Goal: Task Accomplishment & Management: Manage account settings

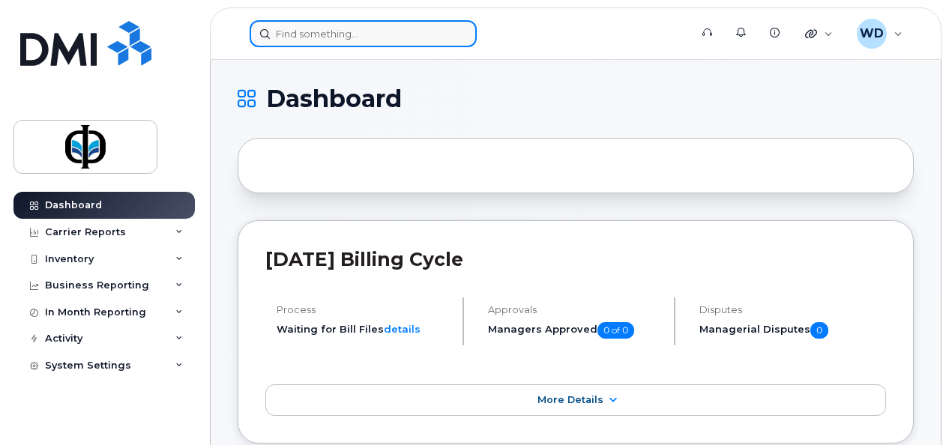
click at [421, 33] on input at bounding box center [363, 33] width 227 height 27
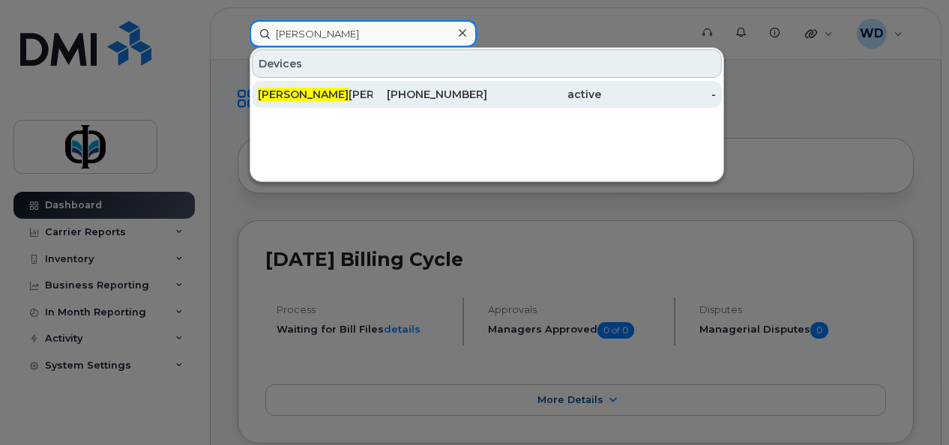
type input "[PERSON_NAME]"
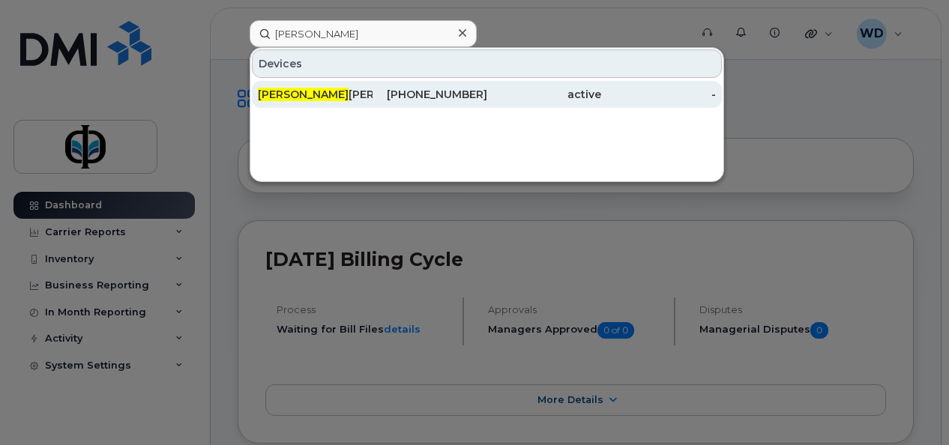
click at [421, 93] on div "[PHONE_NUMBER]" at bounding box center [429, 94] width 115 height 15
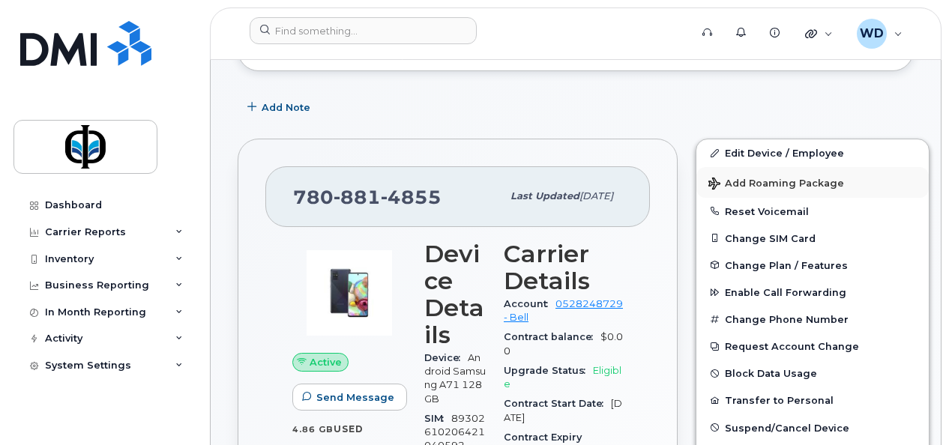
scroll to position [300, 0]
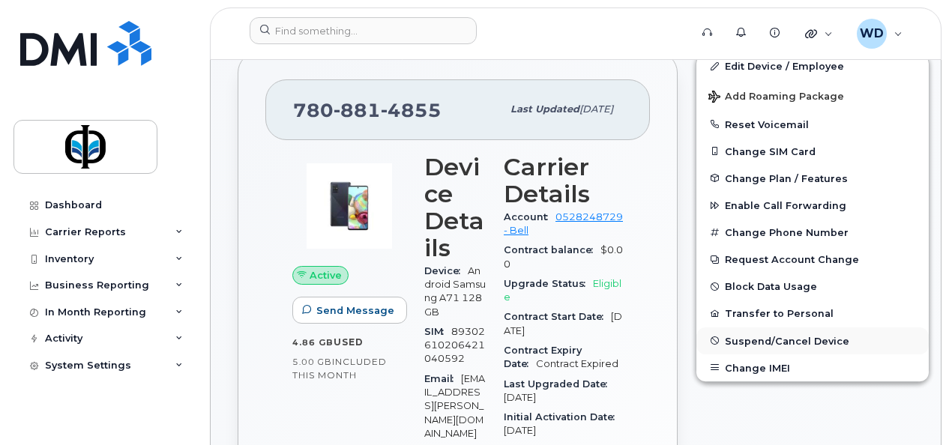
click at [791, 343] on span "Suspend/Cancel Device" at bounding box center [787, 340] width 124 height 11
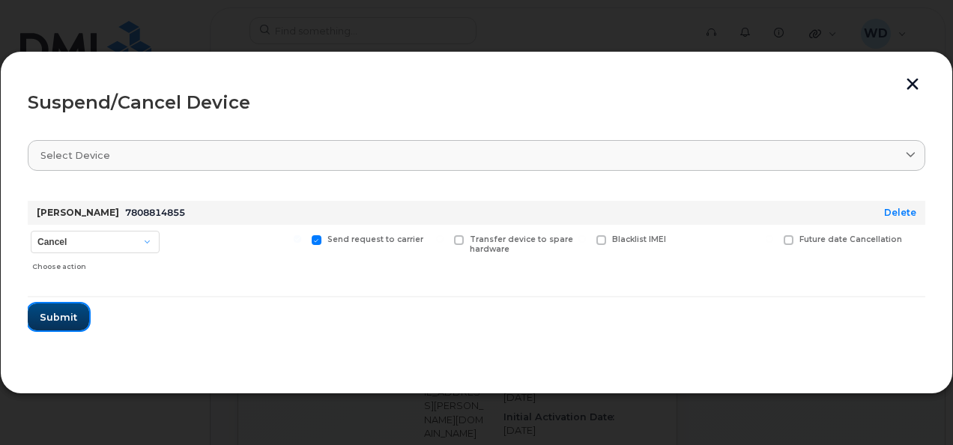
click at [54, 322] on span "Submit" at bounding box center [58, 317] width 37 height 14
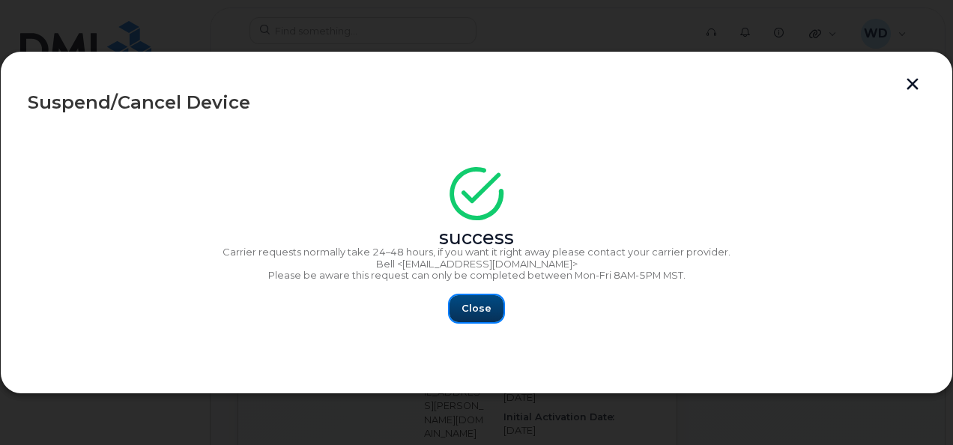
click at [473, 311] on span "Close" at bounding box center [477, 308] width 30 height 14
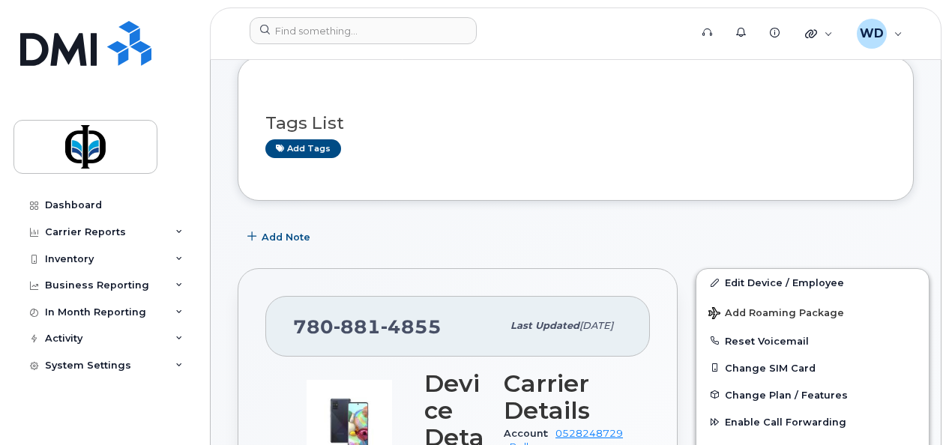
scroll to position [75, 0]
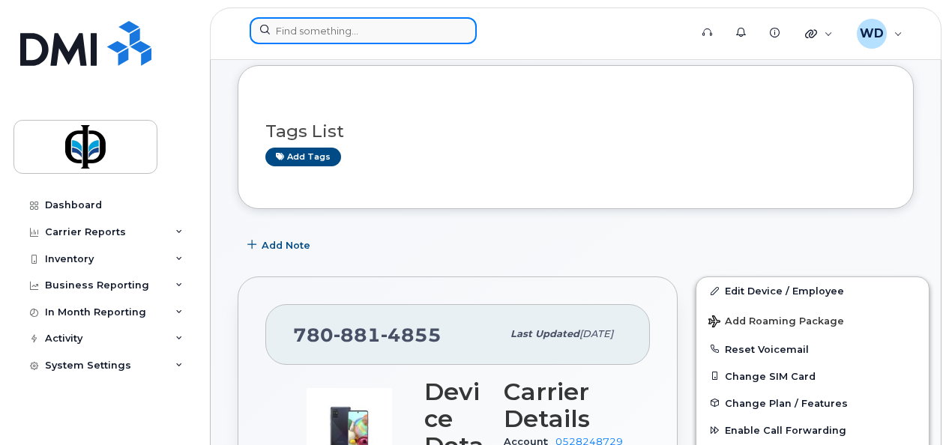
click at [442, 36] on input at bounding box center [363, 30] width 227 height 27
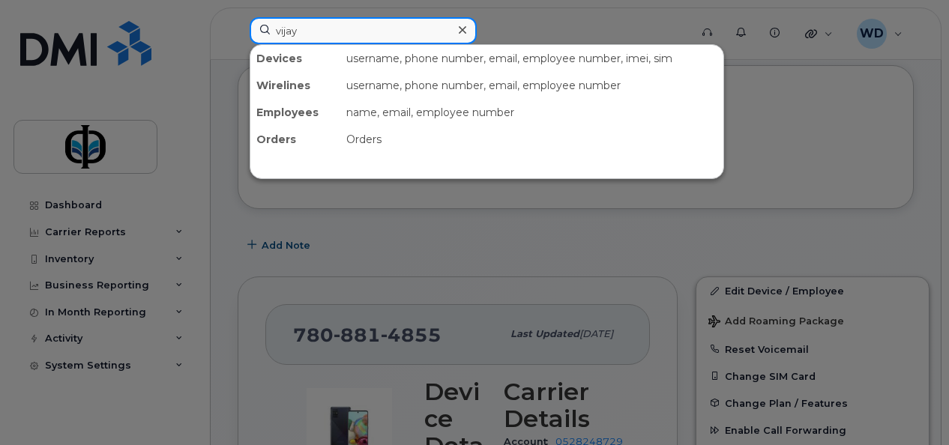
type input "vijay"
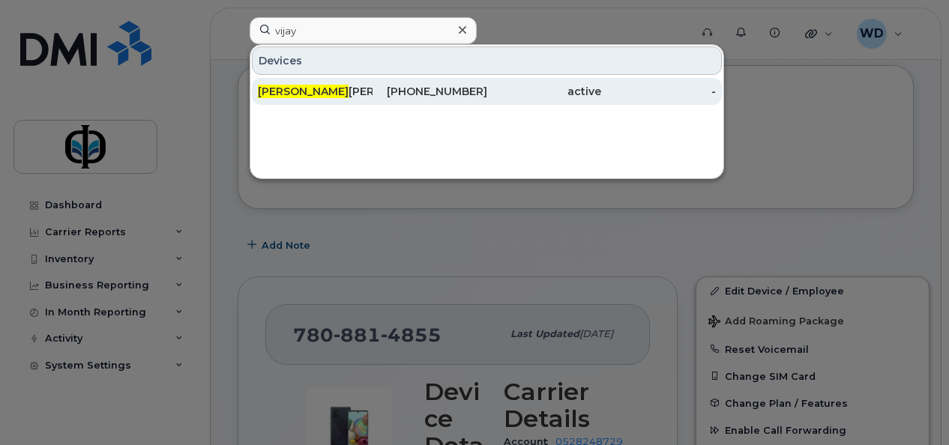
click at [361, 82] on div "Vijay Viradia" at bounding box center [315, 91] width 115 height 27
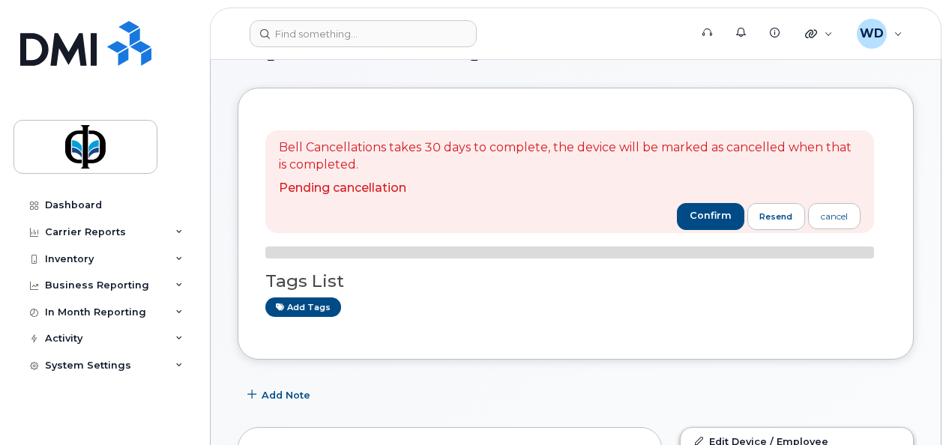
scroll to position [75, 0]
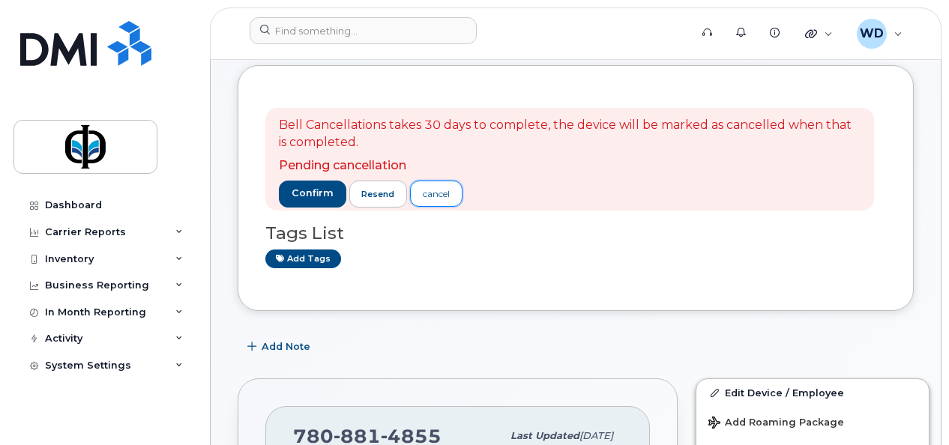
click at [423, 193] on div "cancel" at bounding box center [436, 193] width 27 height 13
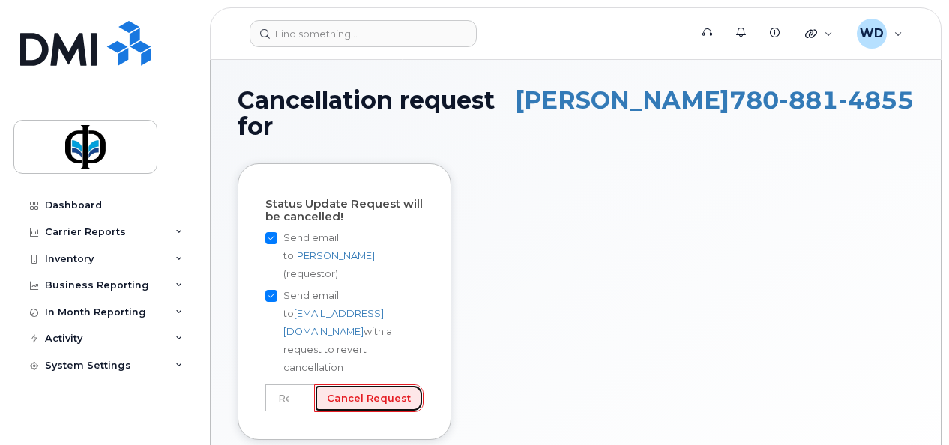
click at [372, 384] on input "Cancel Request" at bounding box center [368, 398] width 109 height 28
click at [303, 384] on input "text" at bounding box center [289, 397] width 49 height 27
type input "Picked number by mistake"
click at [408, 384] on input "Cancel Request" at bounding box center [368, 398] width 109 height 28
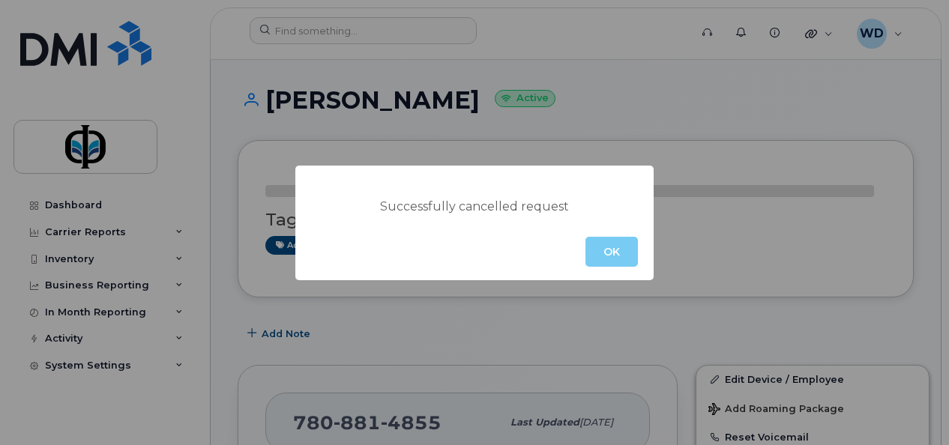
click at [597, 244] on button "OK" at bounding box center [611, 252] width 52 height 30
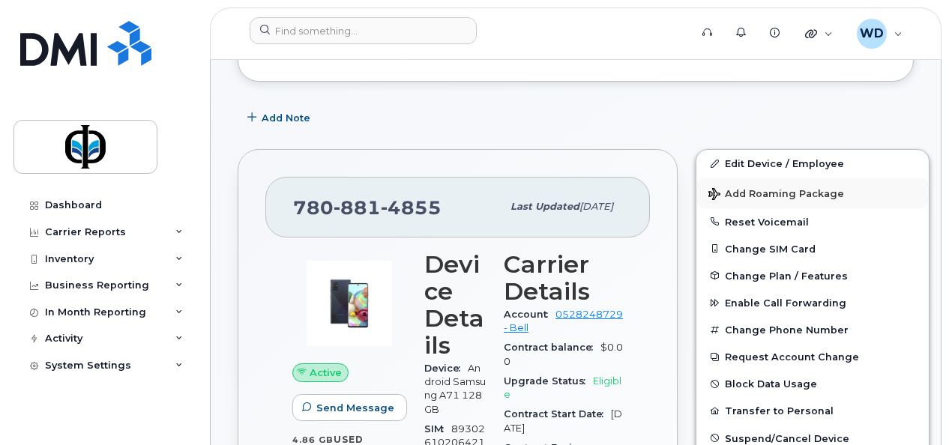
scroll to position [225, 0]
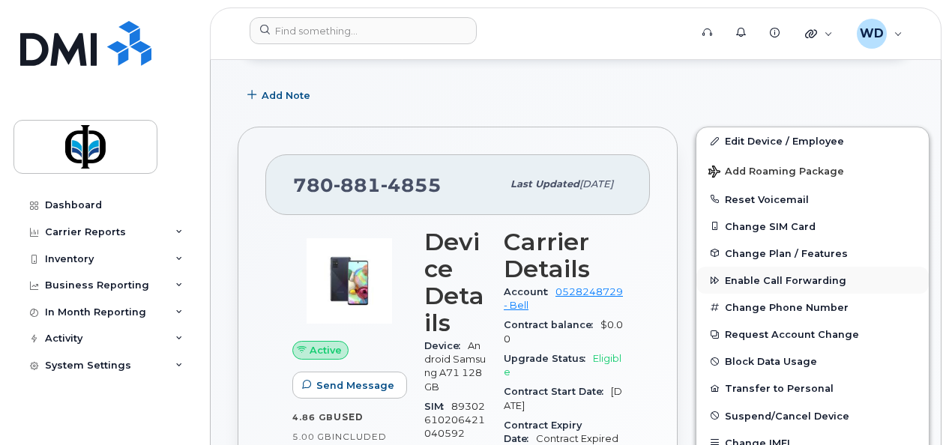
click at [760, 275] on span "Enable Call Forwarding" at bounding box center [785, 280] width 121 height 11
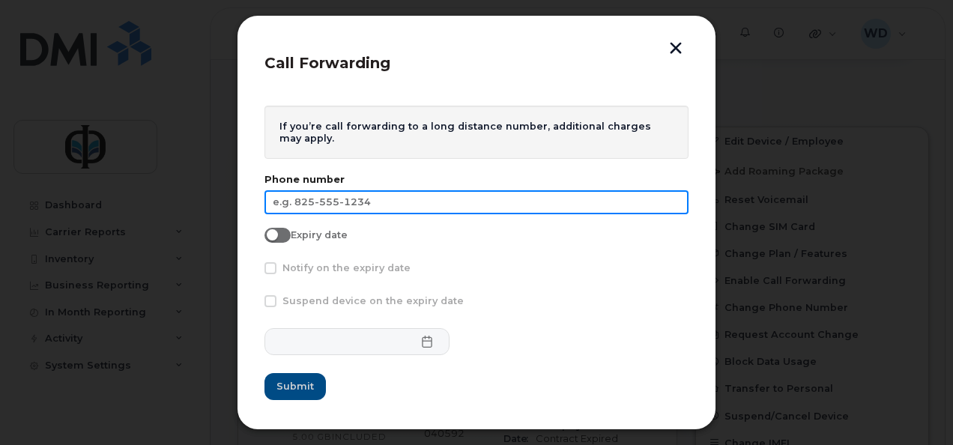
click at [319, 201] on input "text" at bounding box center [477, 202] width 424 height 24
paste input "[PHONE_NUMBER]"
type input "[PHONE_NUMBER]"
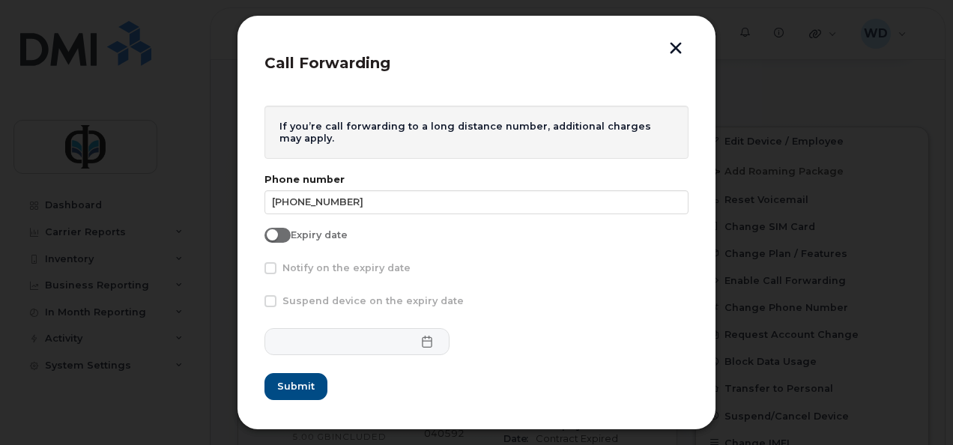
click at [479, 247] on div "Expiry date" at bounding box center [477, 238] width 424 height 21
click at [285, 385] on span "Submit" at bounding box center [295, 386] width 37 height 14
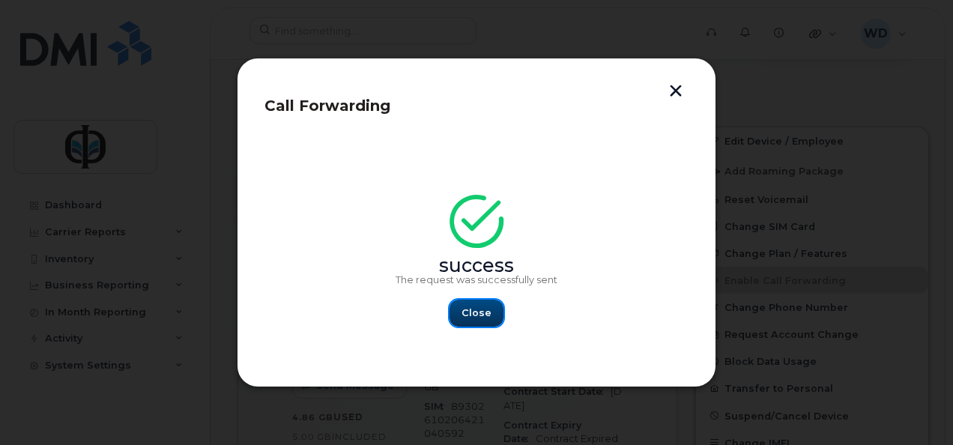
click at [493, 312] on button "Close" at bounding box center [477, 313] width 54 height 27
